Goal: Transaction & Acquisition: Book appointment/travel/reservation

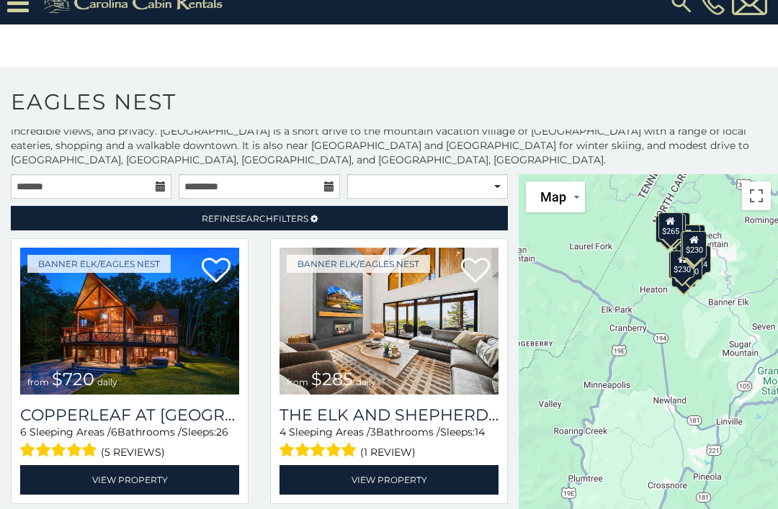
scroll to position [30, 0]
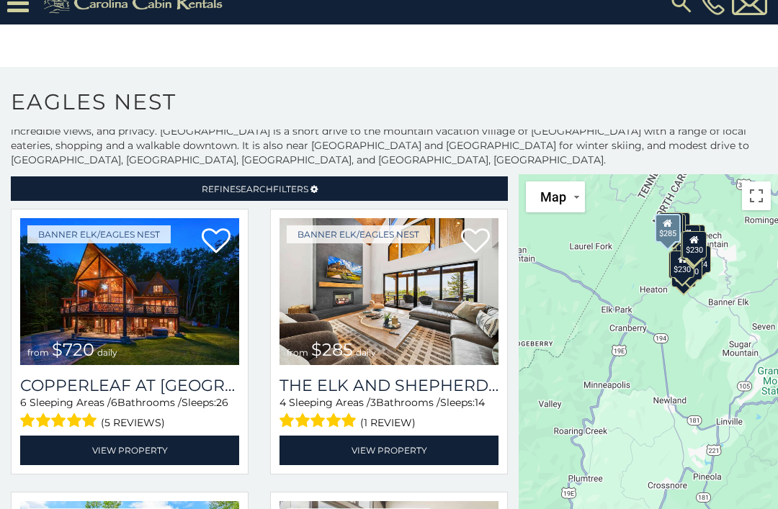
click at [425, 292] on img at bounding box center [388, 291] width 219 height 147
click at [410, 284] on img at bounding box center [388, 291] width 219 height 147
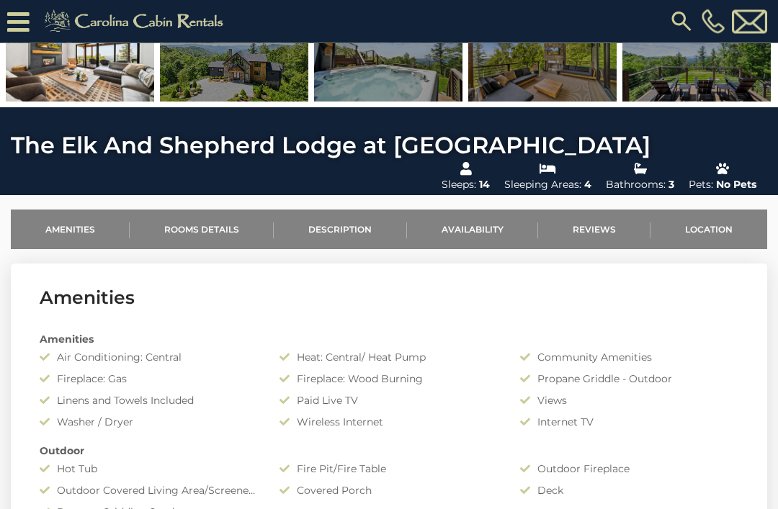
click at [480, 229] on link "Availability" at bounding box center [472, 230] width 131 height 40
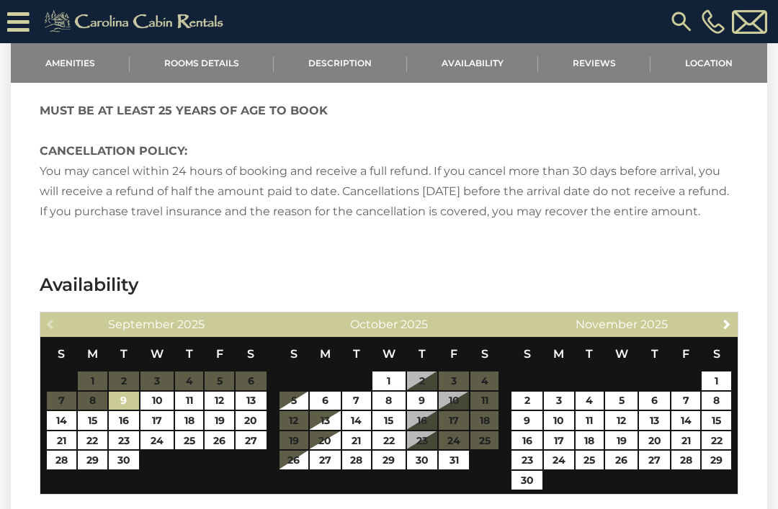
scroll to position [2637, 0]
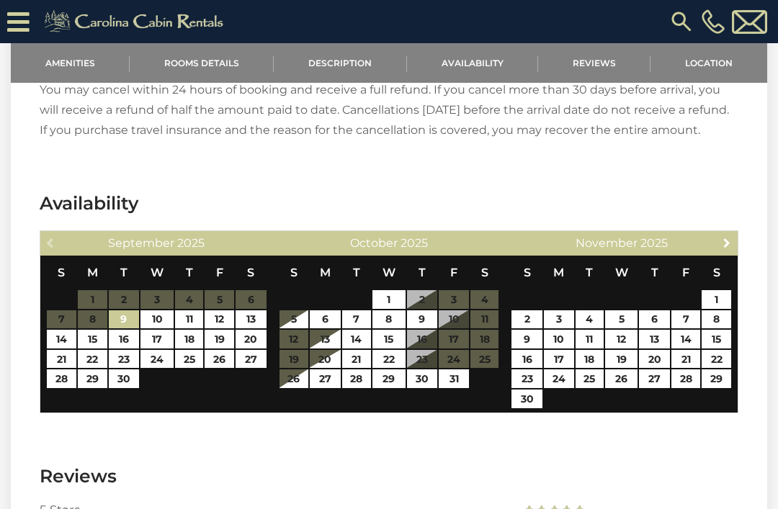
click at [723, 237] on span "Next" at bounding box center [727, 243] width 12 height 12
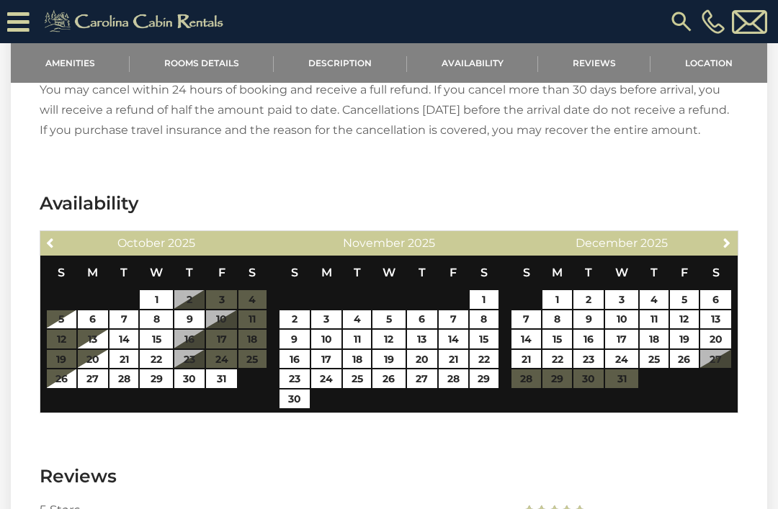
click at [726, 237] on span "Next" at bounding box center [727, 243] width 12 height 12
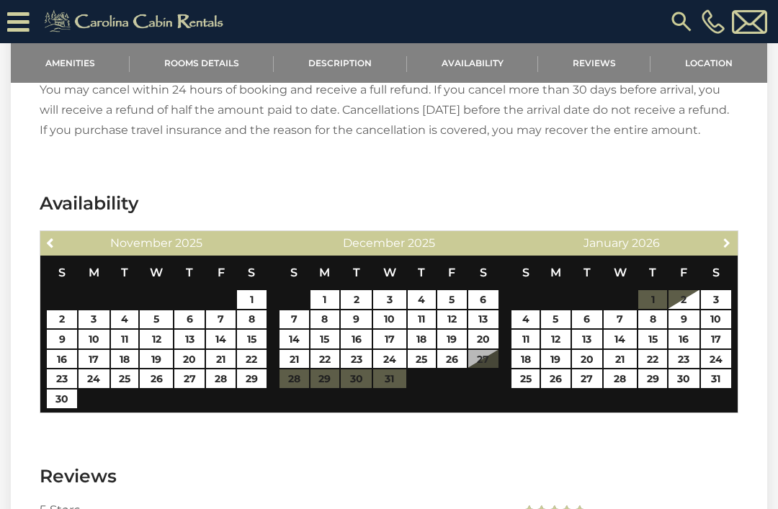
click at [721, 237] on span "Next" at bounding box center [727, 243] width 12 height 12
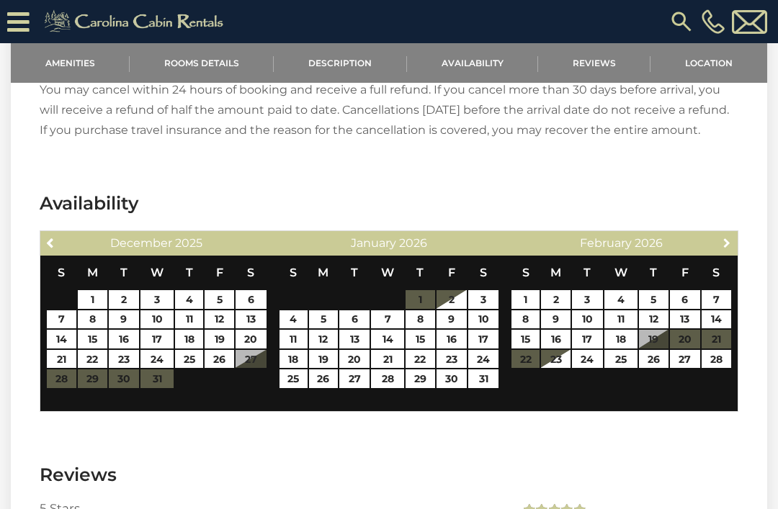
click at [718, 233] on link "Next" at bounding box center [727, 242] width 18 height 18
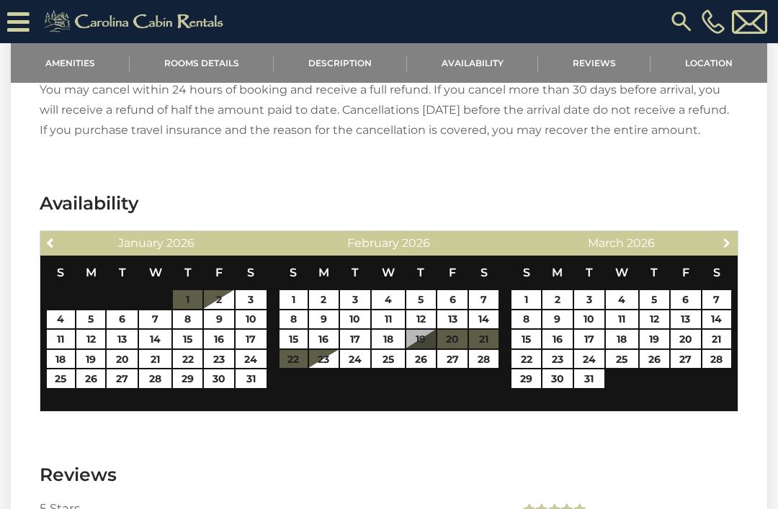
click at [718, 233] on link "Next" at bounding box center [727, 242] width 18 height 18
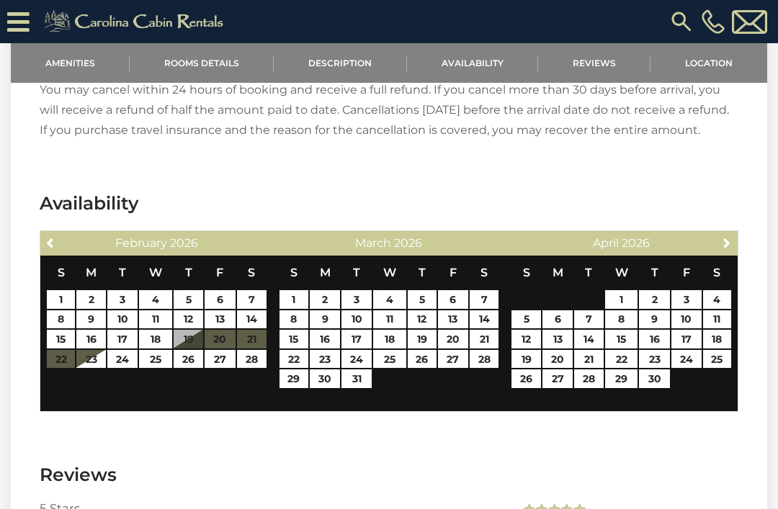
click at [714, 231] on div "Next April 2026" at bounding box center [621, 243] width 233 height 24
click at [724, 237] on span "Next" at bounding box center [727, 243] width 12 height 12
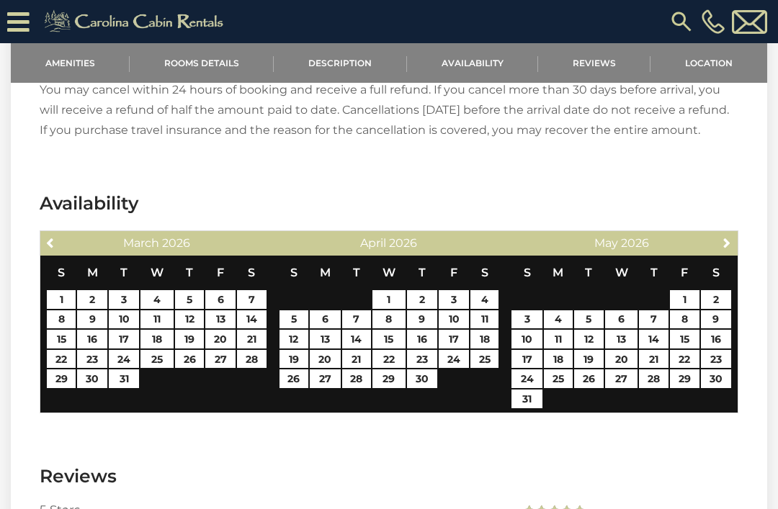
click at [727, 237] on span "Next" at bounding box center [727, 243] width 12 height 12
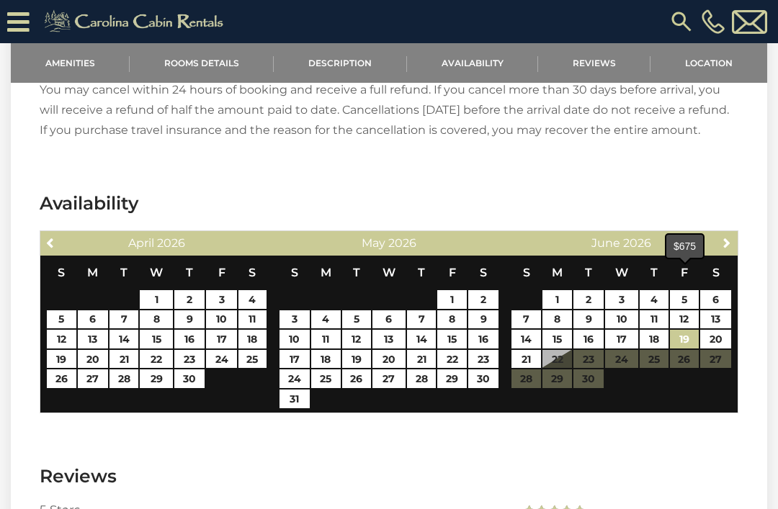
click at [684, 330] on link "19" at bounding box center [685, 339] width 30 height 19
type input "**********"
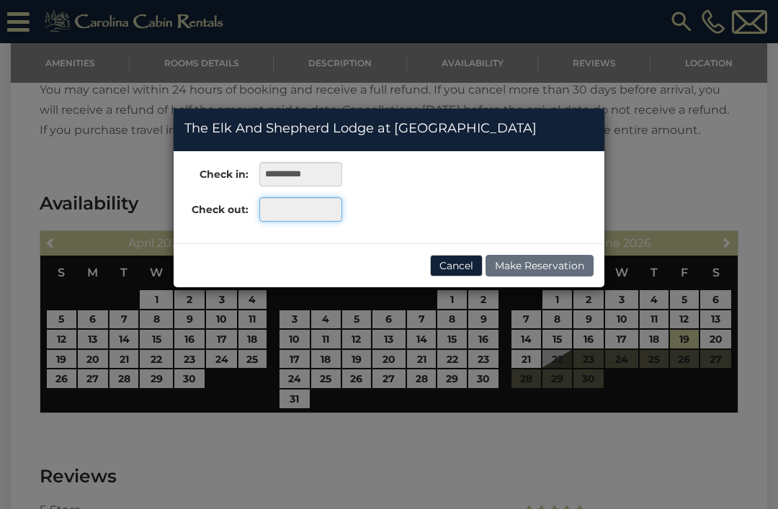
click at [289, 219] on input "text" at bounding box center [300, 209] width 83 height 24
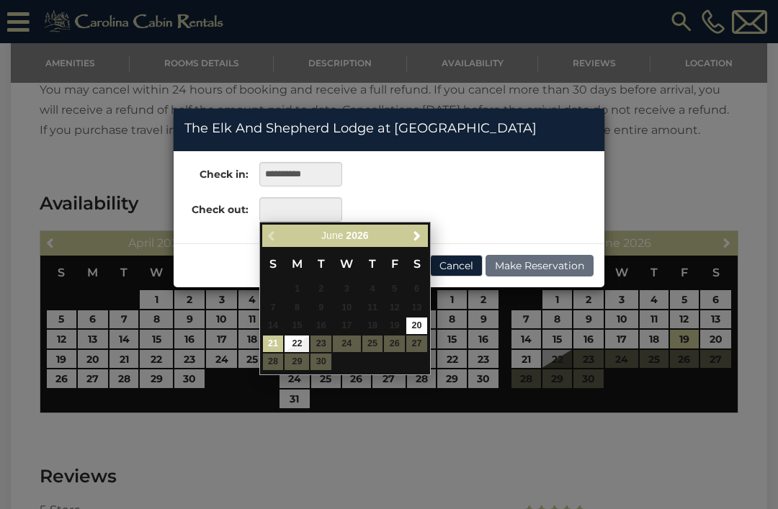
click at [273, 338] on link "21" at bounding box center [273, 343] width 21 height 17
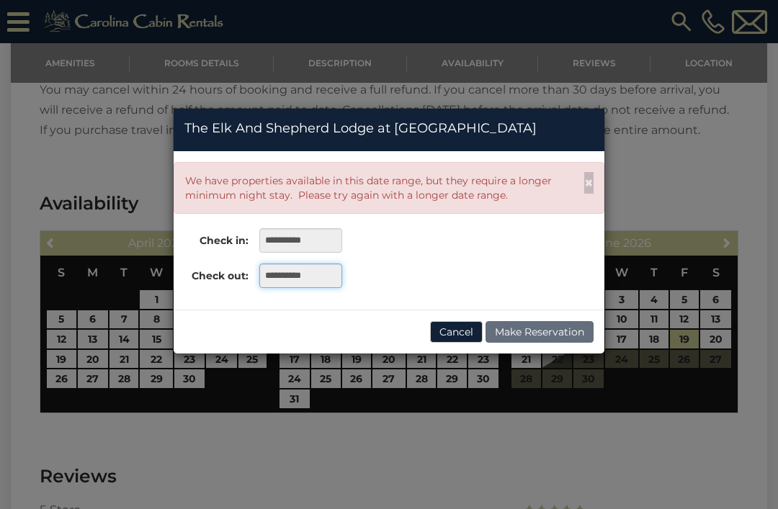
click at [291, 276] on input "**********" at bounding box center [300, 275] width 83 height 24
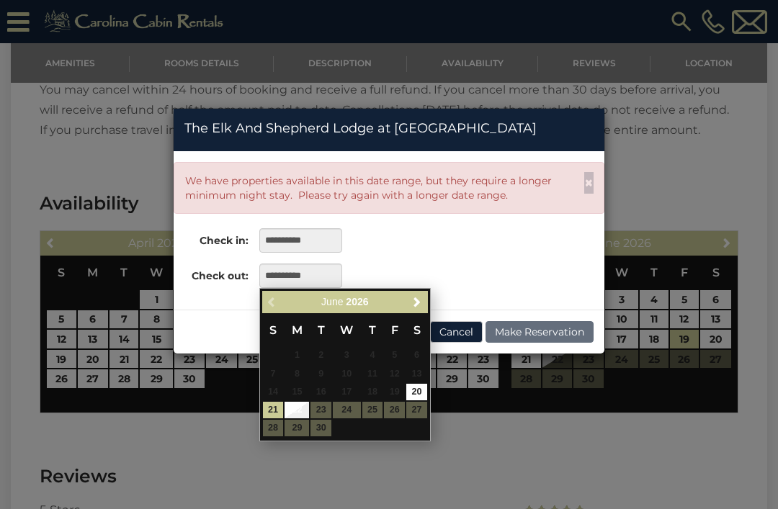
click at [301, 406] on link "22" at bounding box center [296, 410] width 24 height 17
type input "**********"
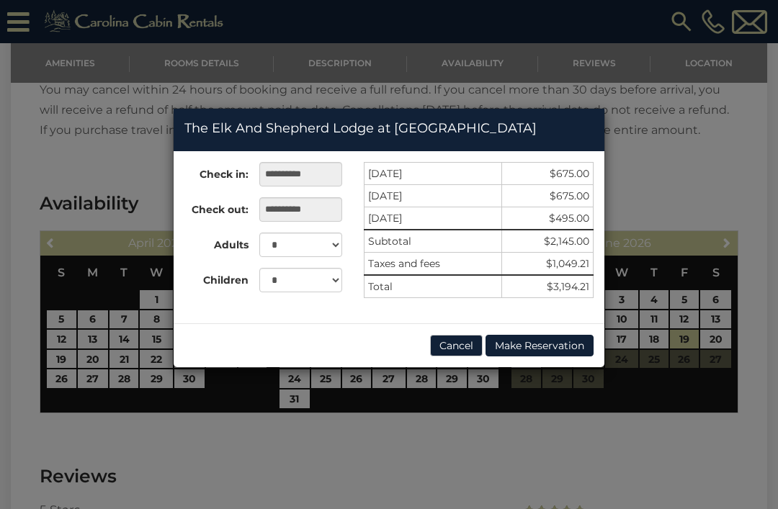
click at [456, 341] on button "Cancel" at bounding box center [456, 346] width 53 height 22
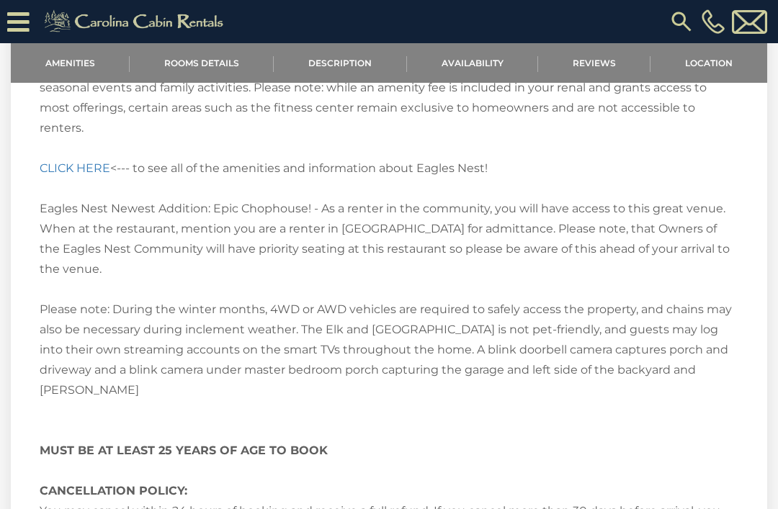
scroll to position [2186, 0]
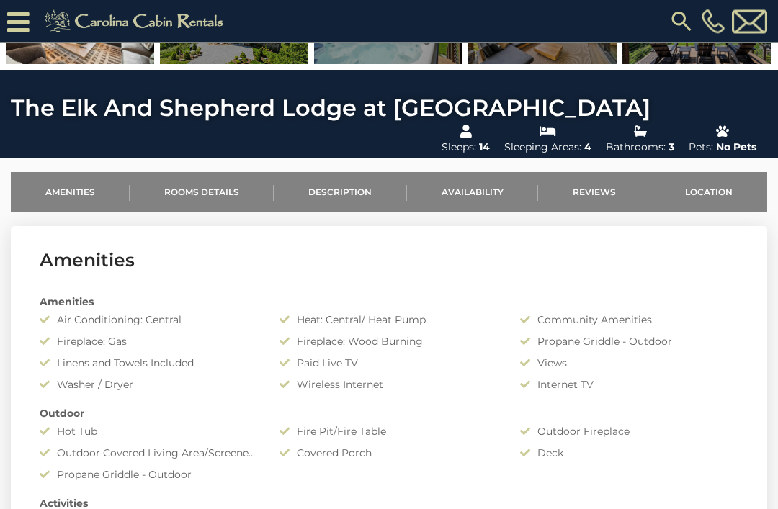
scroll to position [412, 0]
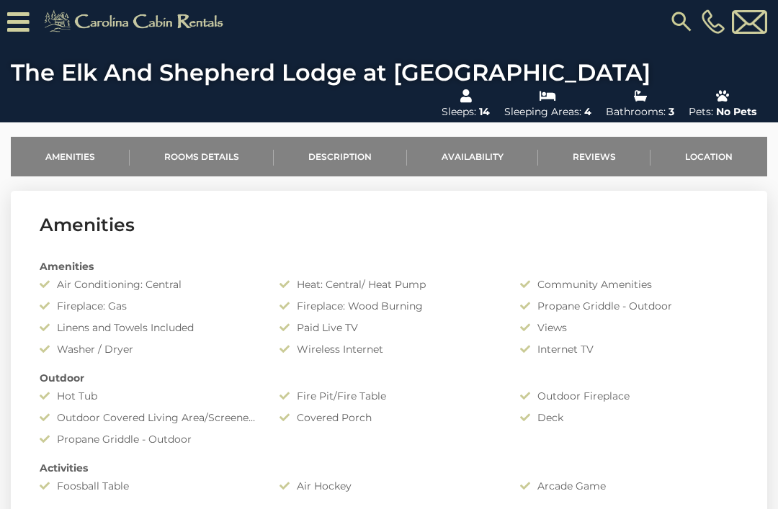
click at [483, 158] on link "Availability" at bounding box center [472, 157] width 131 height 40
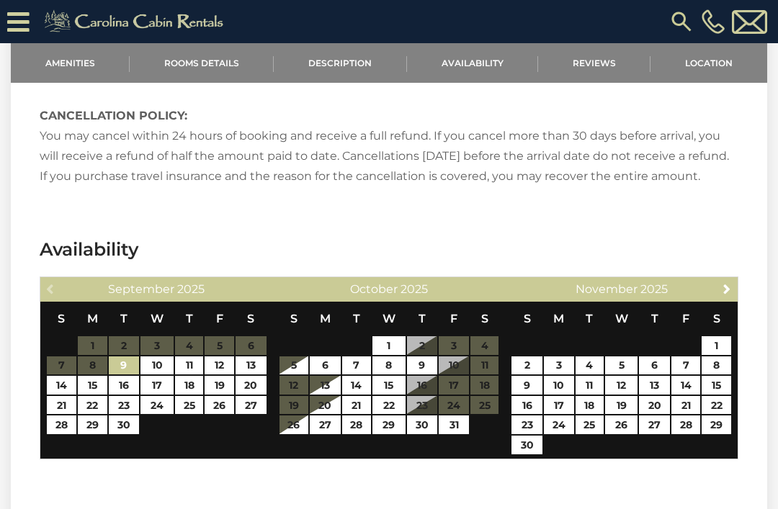
scroll to position [2637, 0]
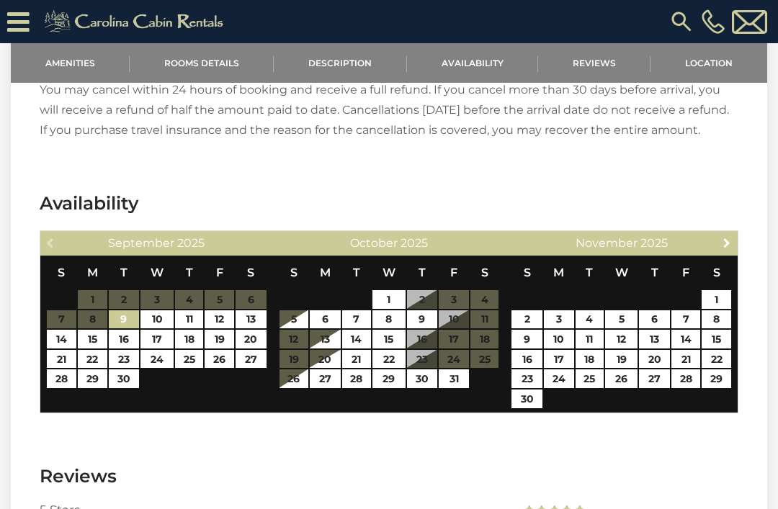
click at [725, 237] on span "Next" at bounding box center [727, 243] width 12 height 12
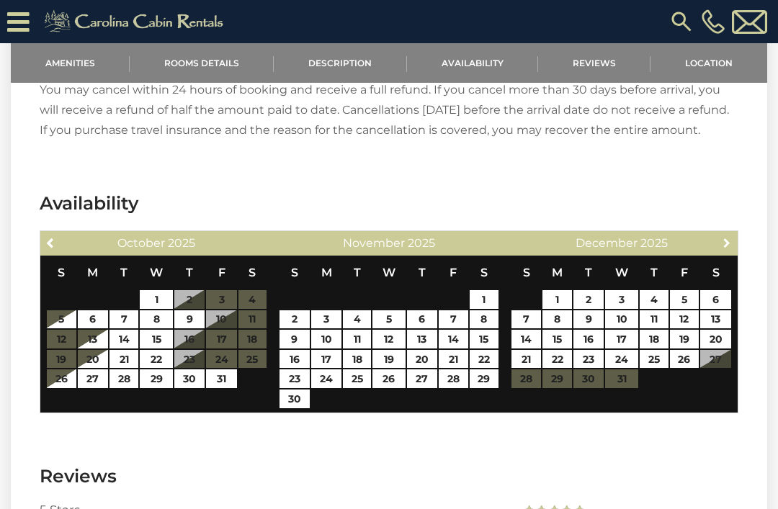
click at [726, 237] on span "Next" at bounding box center [727, 243] width 12 height 12
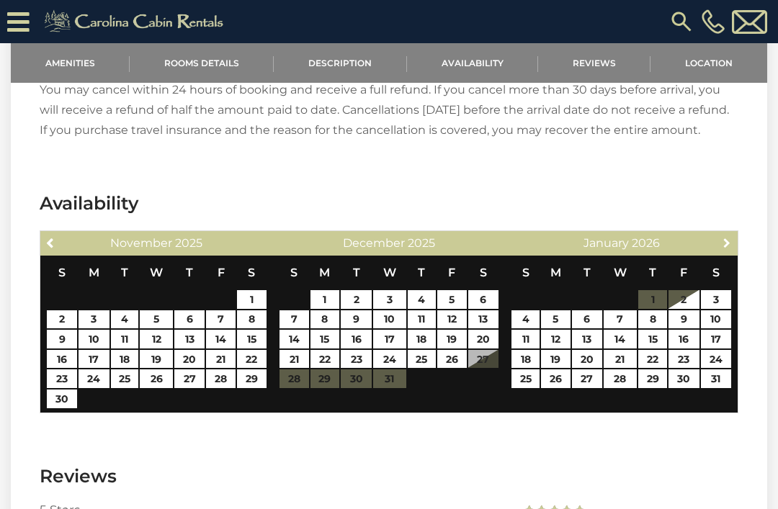
click at [731, 237] on span "Next" at bounding box center [727, 243] width 12 height 12
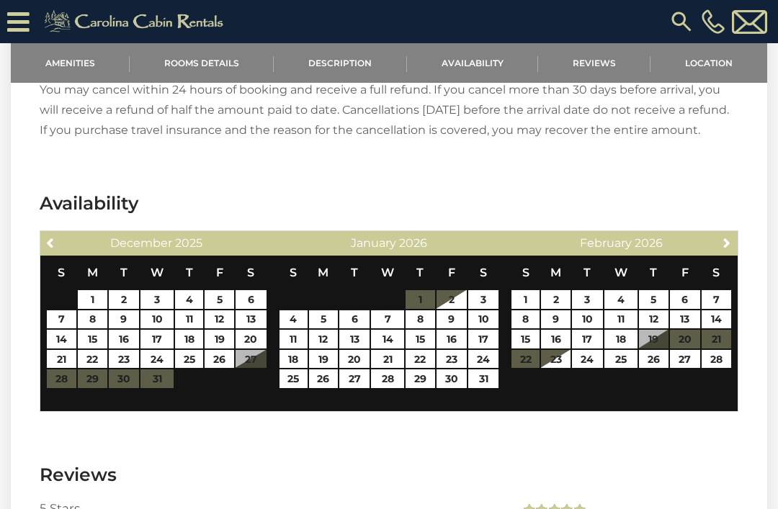
click at [728, 237] on span "Next" at bounding box center [727, 243] width 12 height 12
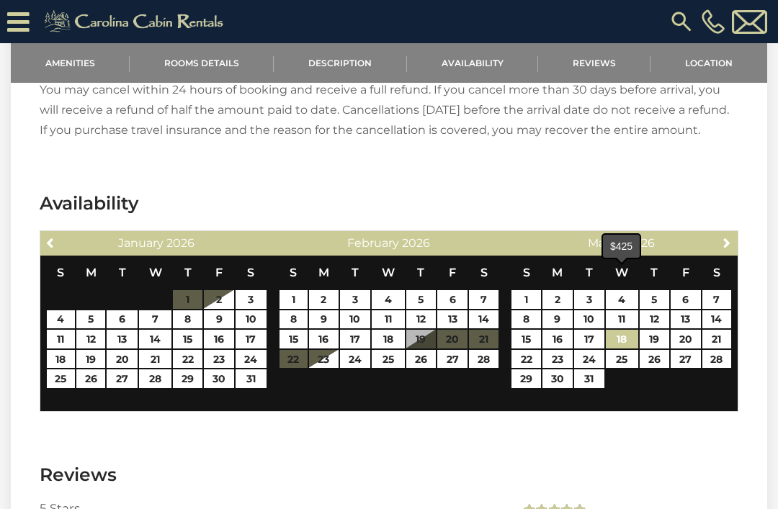
click at [626, 330] on link "18" at bounding box center [621, 339] width 32 height 19
type input "**********"
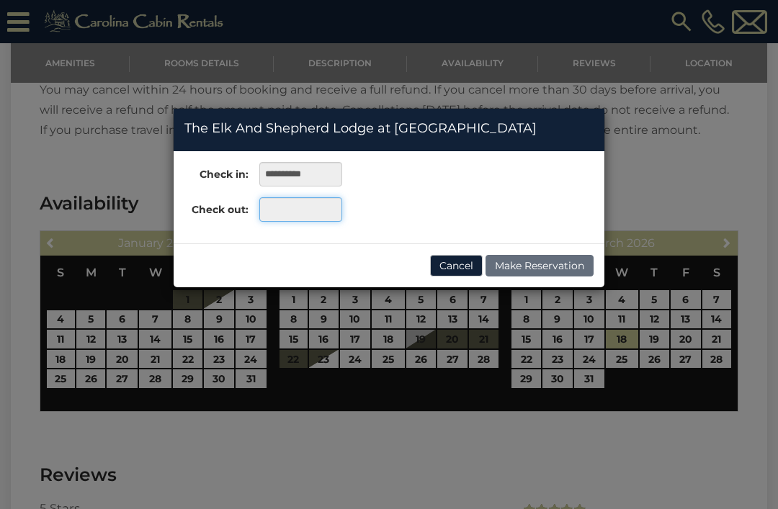
click at [293, 215] on input "text" at bounding box center [300, 209] width 83 height 24
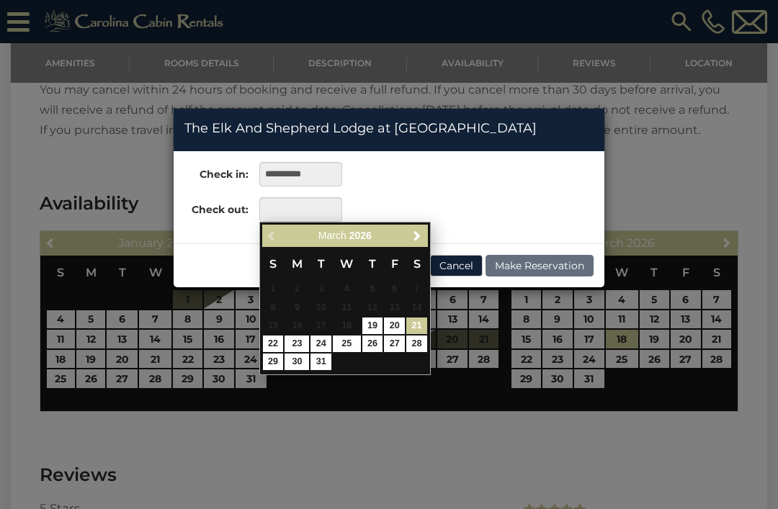
click at [415, 317] on link "21" at bounding box center [416, 325] width 21 height 17
type input "**********"
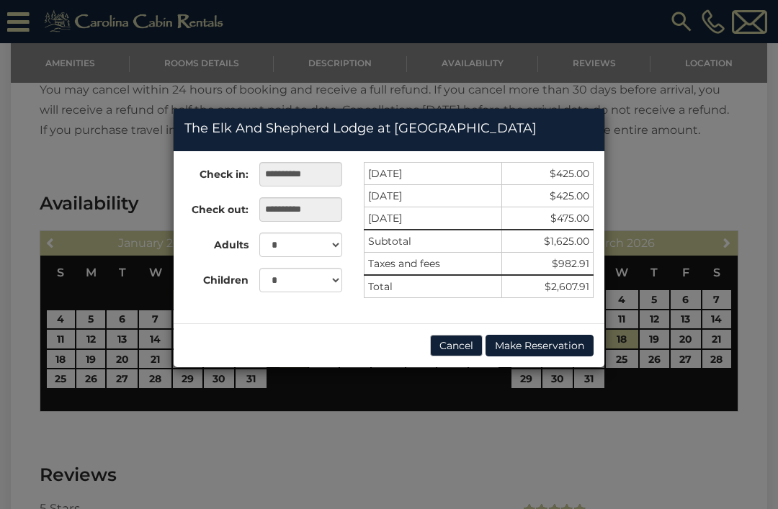
click at [451, 343] on button "Cancel" at bounding box center [456, 346] width 53 height 22
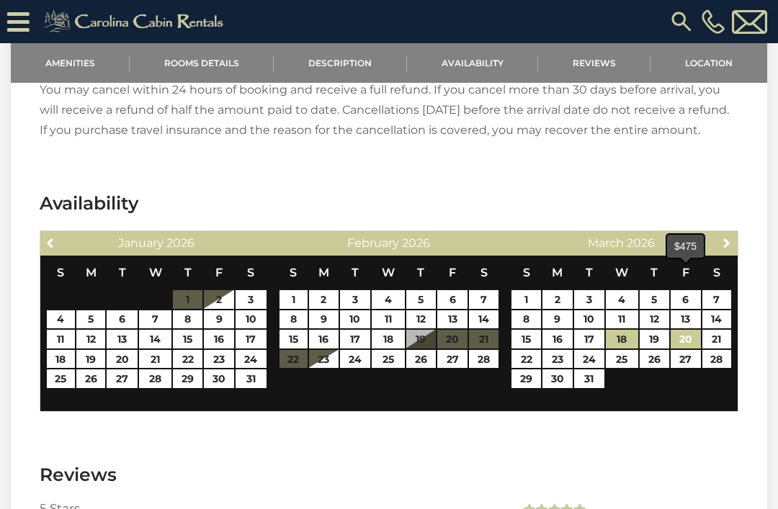
click at [683, 330] on link "20" at bounding box center [685, 339] width 30 height 19
type input "**********"
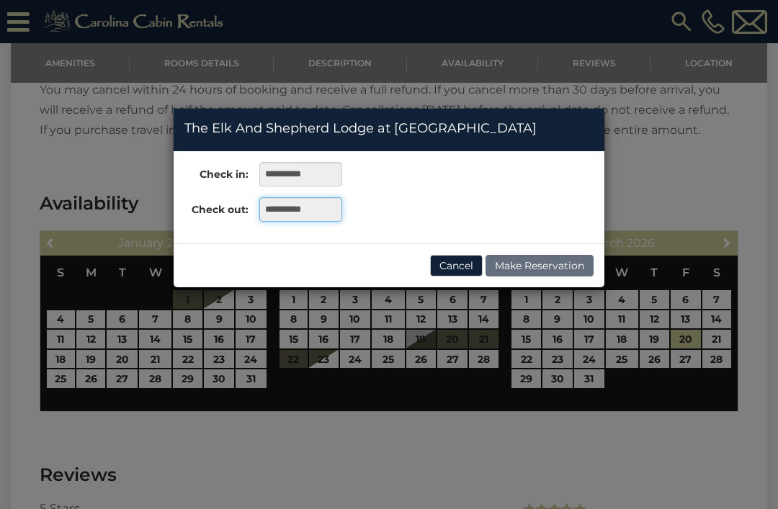
click at [297, 212] on input "**********" at bounding box center [300, 209] width 83 height 24
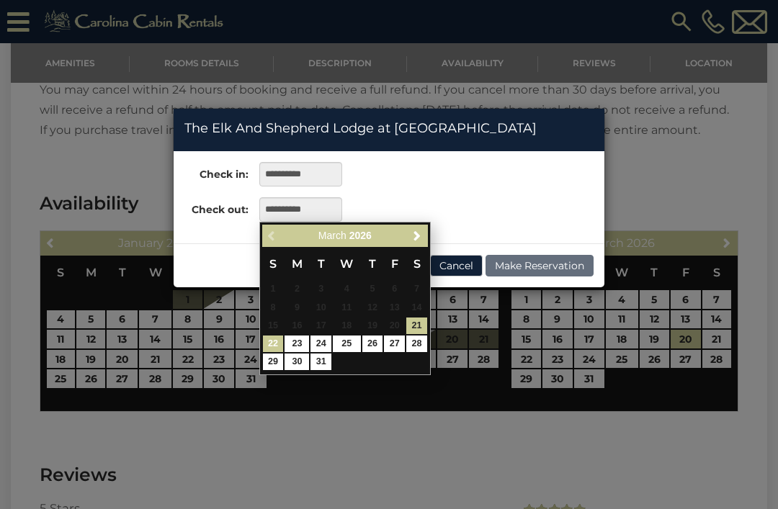
click at [276, 338] on link "22" at bounding box center [273, 343] width 21 height 17
type input "**********"
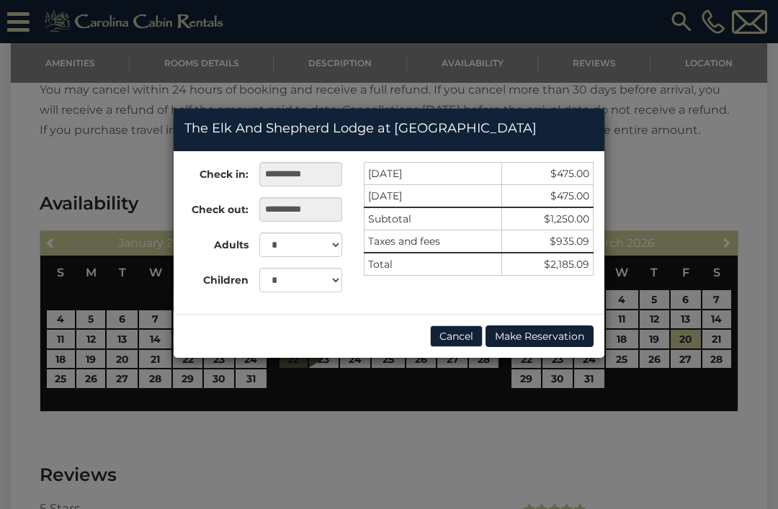
click at [624, 110] on div "**********" at bounding box center [389, 254] width 778 height 509
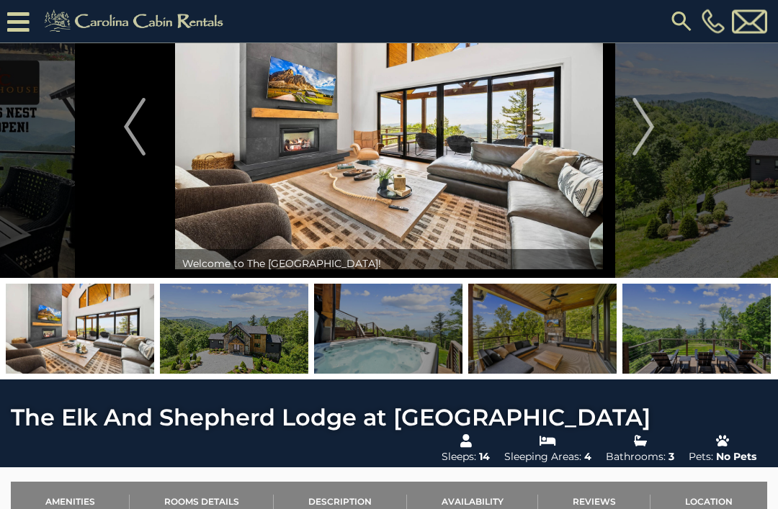
scroll to position [52, 0]
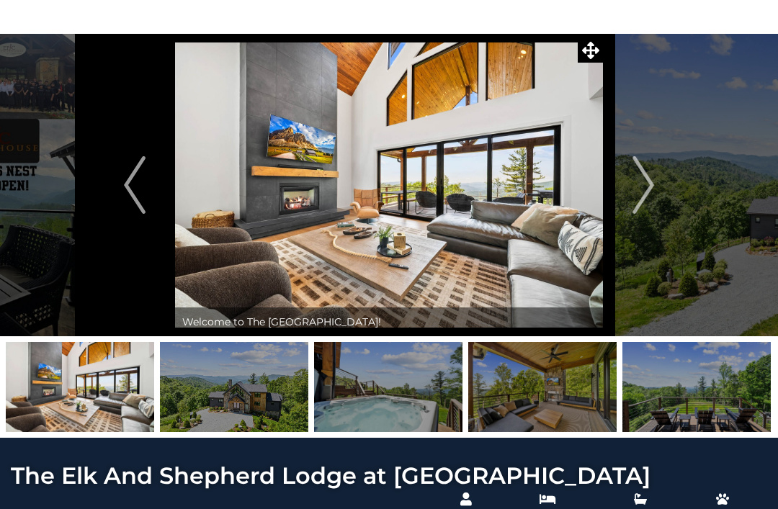
click at [645, 174] on img "Next" at bounding box center [643, 185] width 22 height 58
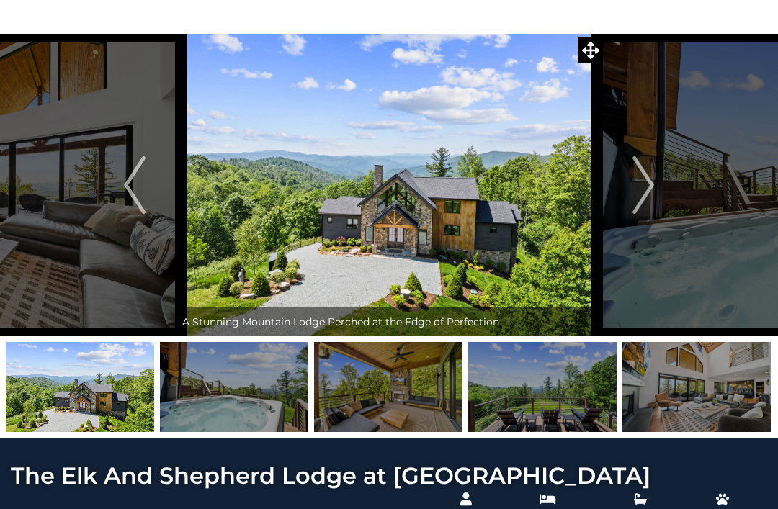
click at [646, 175] on img "Next" at bounding box center [643, 185] width 22 height 58
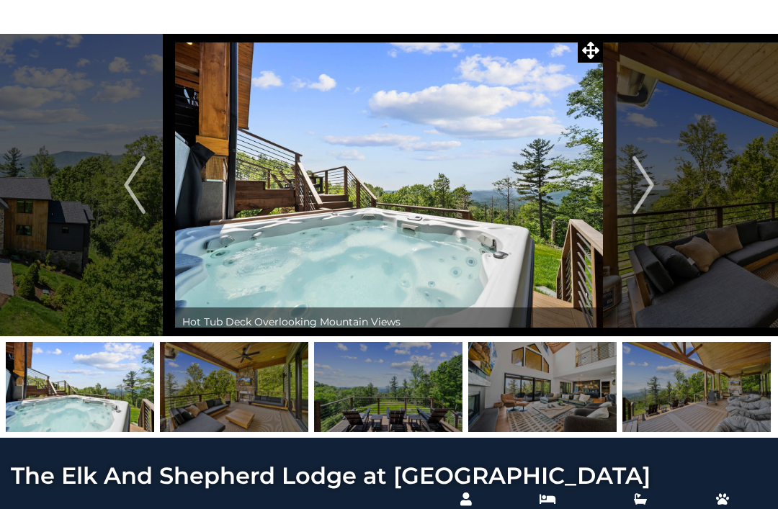
click at [649, 195] on img "Next" at bounding box center [643, 185] width 22 height 58
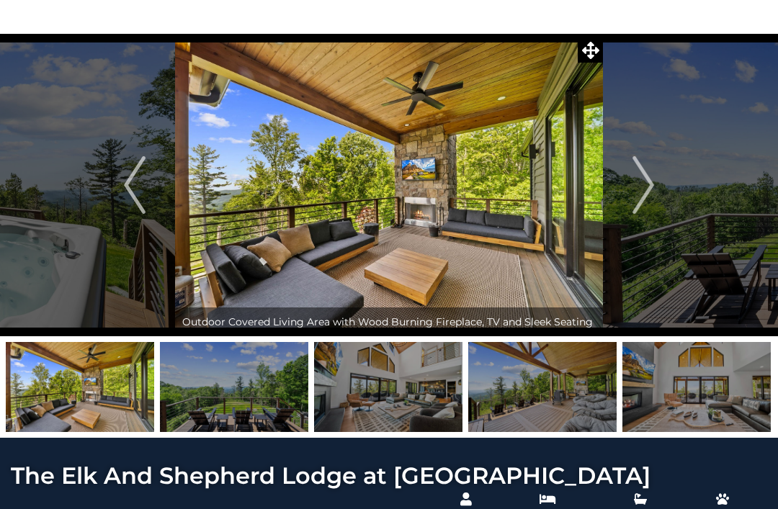
click at [636, 180] on img "Next" at bounding box center [643, 185] width 22 height 58
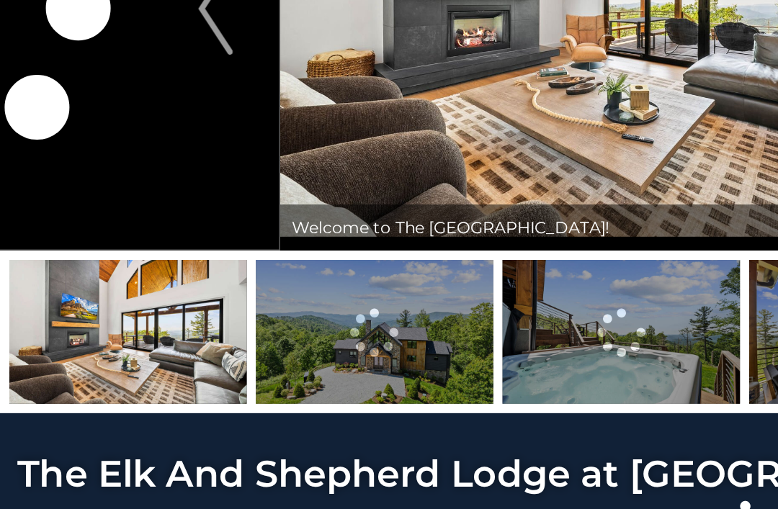
scroll to position [60, 0]
